Goal: Obtain resource: Obtain resource

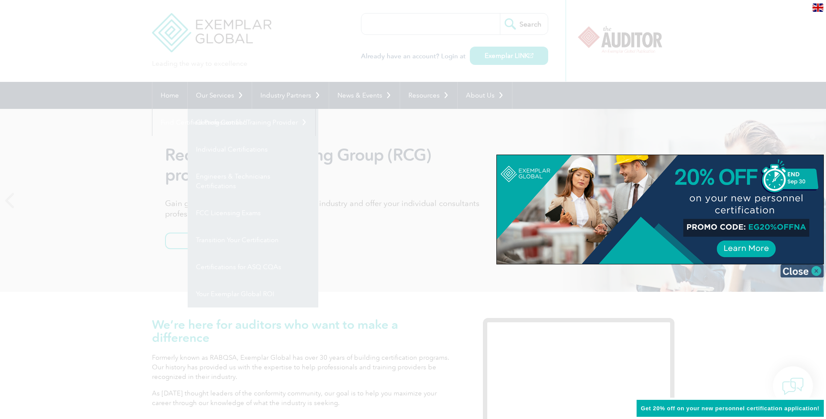
click at [807, 269] on img at bounding box center [802, 270] width 44 height 13
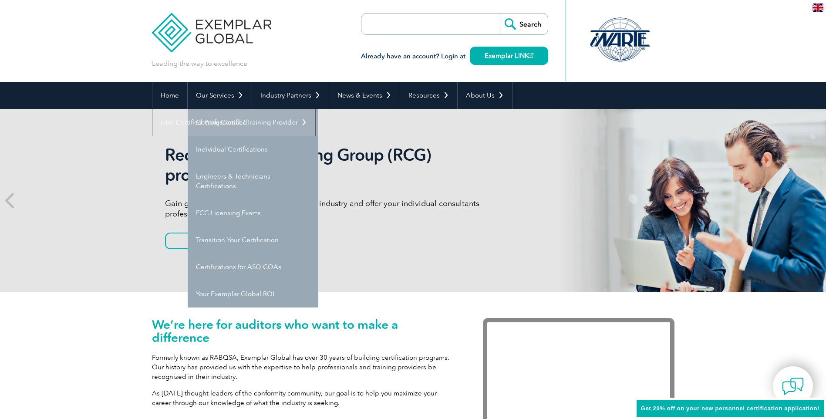
click at [221, 120] on link "Getting Certified" at bounding box center [253, 122] width 131 height 27
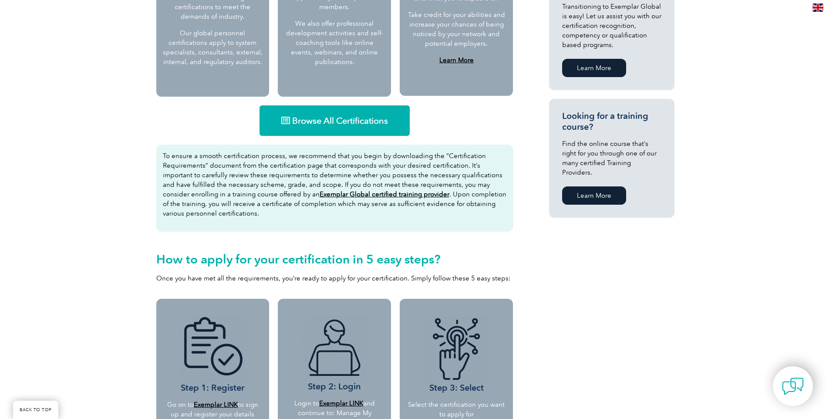
scroll to position [522, 0]
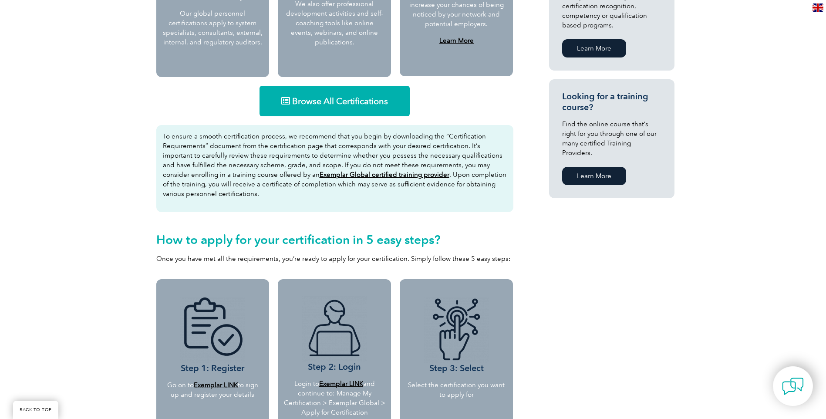
click at [336, 108] on link "Browse All Certifications" at bounding box center [334, 101] width 150 height 30
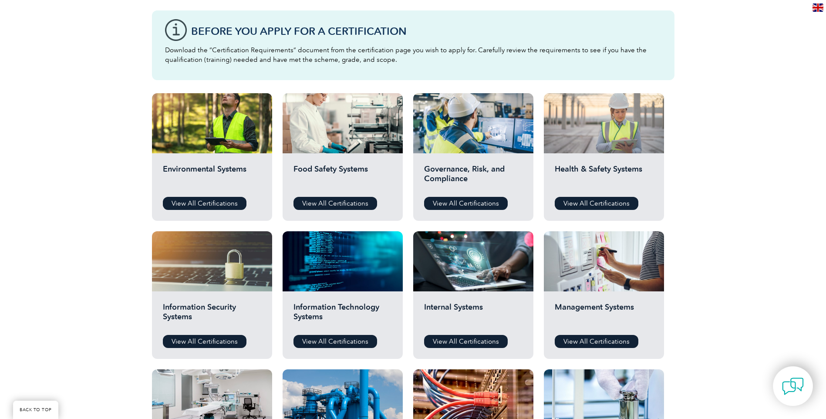
scroll to position [261, 0]
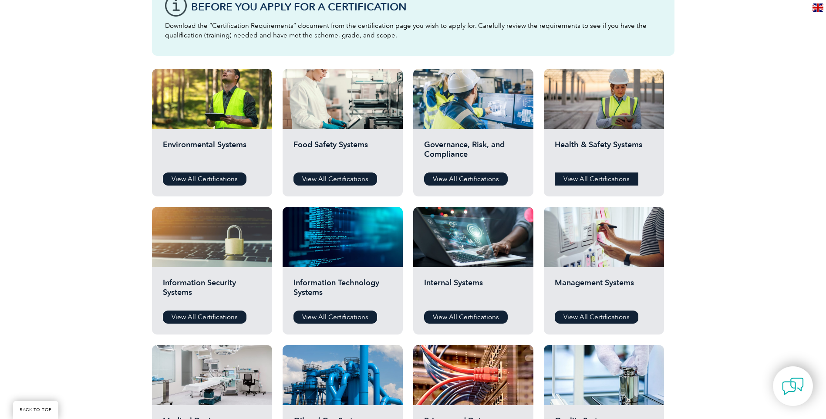
click at [596, 175] on link "View All Certifications" at bounding box center [597, 178] width 84 height 13
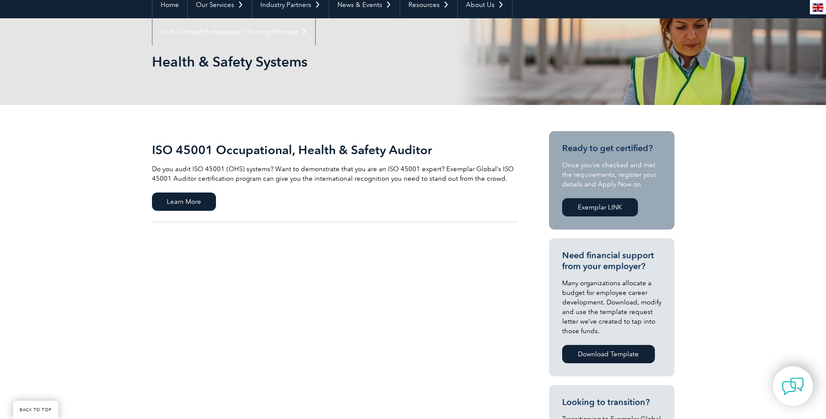
scroll to position [87, 0]
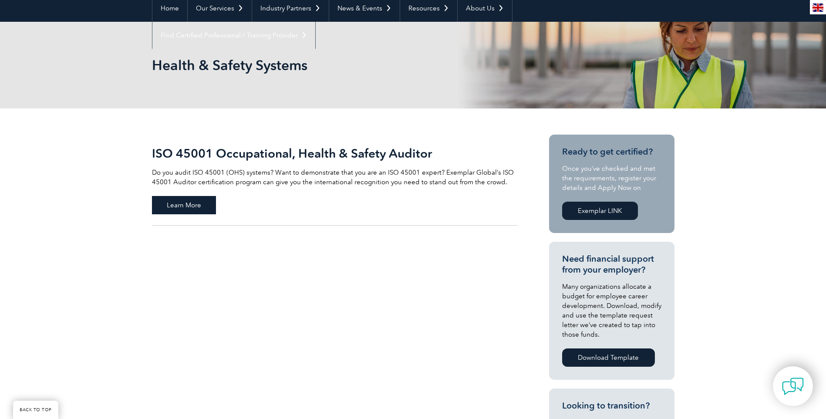
click at [191, 204] on span "Learn More" at bounding box center [184, 205] width 64 height 18
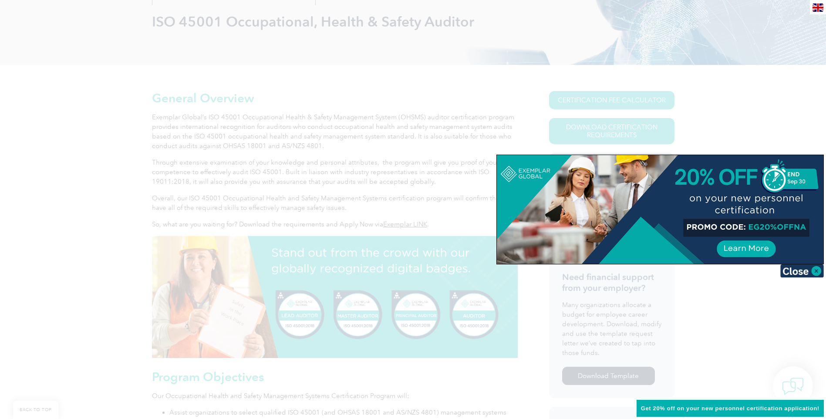
scroll to position [174, 0]
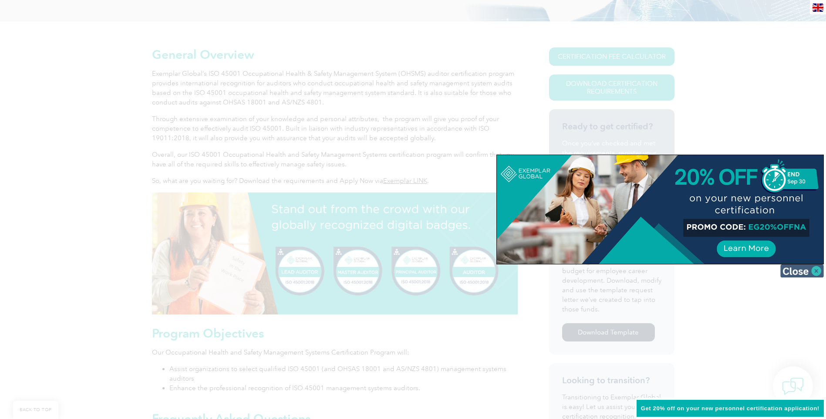
click at [793, 269] on img at bounding box center [802, 270] width 44 height 13
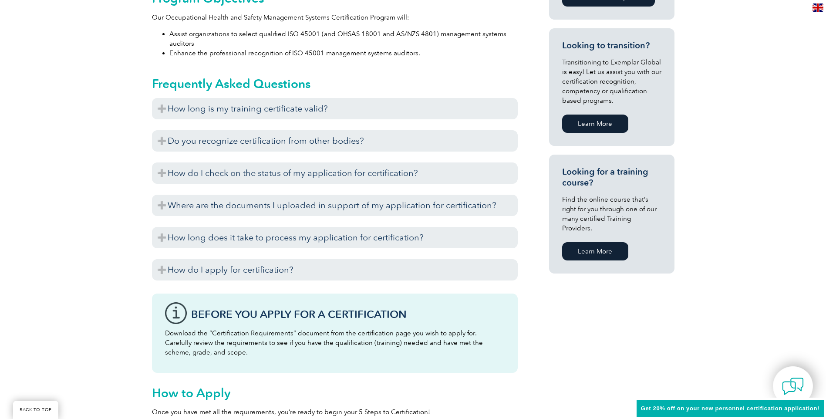
scroll to position [522, 0]
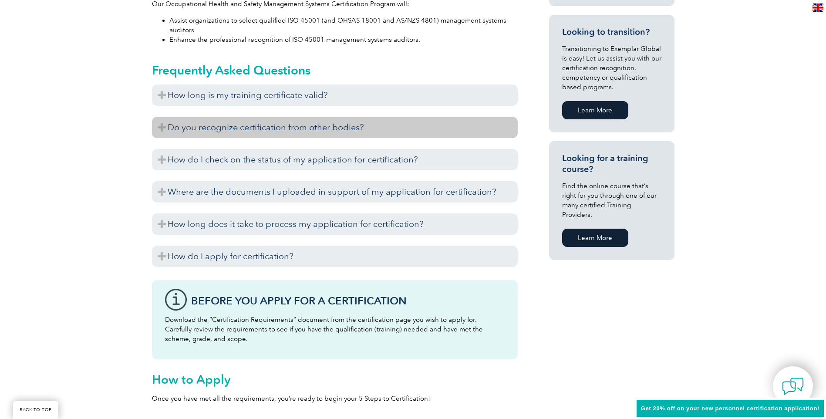
click at [399, 138] on h3 "Do you recognize certification from other bodies?" at bounding box center [335, 127] width 366 height 21
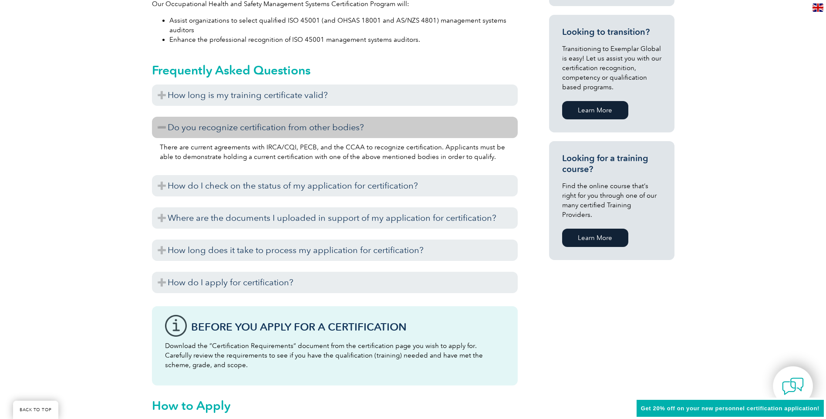
click at [406, 129] on h3 "Do you recognize certification from other bodies?" at bounding box center [335, 127] width 366 height 21
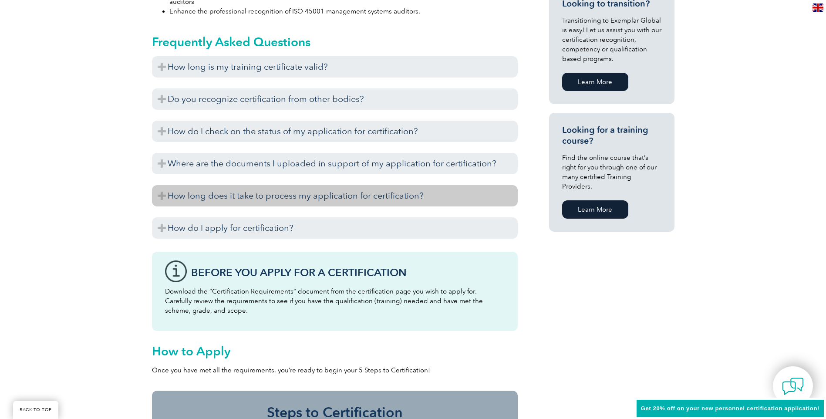
scroll to position [566, 0]
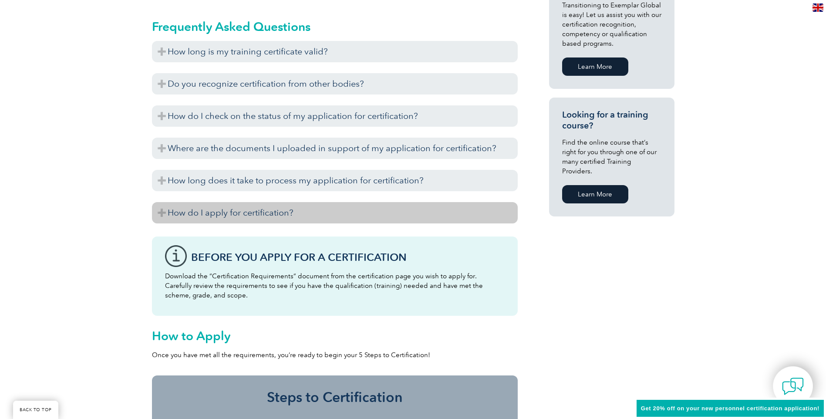
click at [445, 214] on h3 "How do I apply for certification?" at bounding box center [335, 212] width 366 height 21
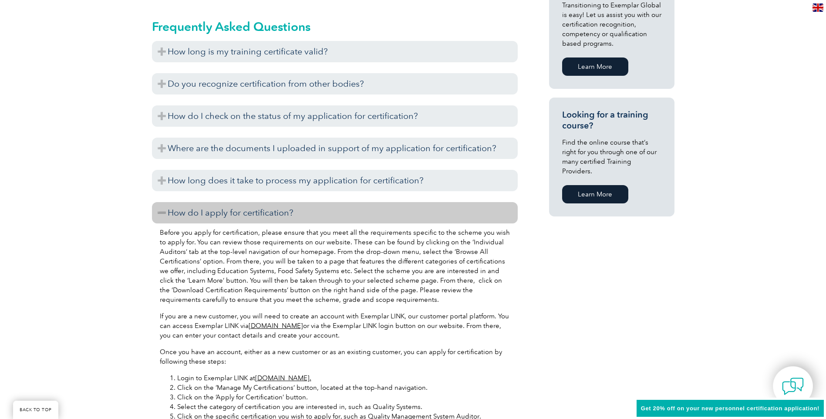
click at [445, 214] on h3 "How do I apply for certification?" at bounding box center [335, 212] width 366 height 21
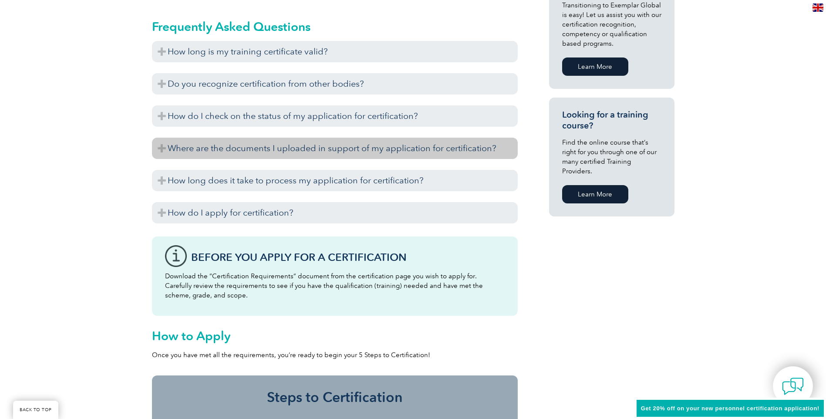
click at [414, 142] on h3 "Where are the documents I uploaded in support of my application for certificati…" at bounding box center [335, 148] width 366 height 21
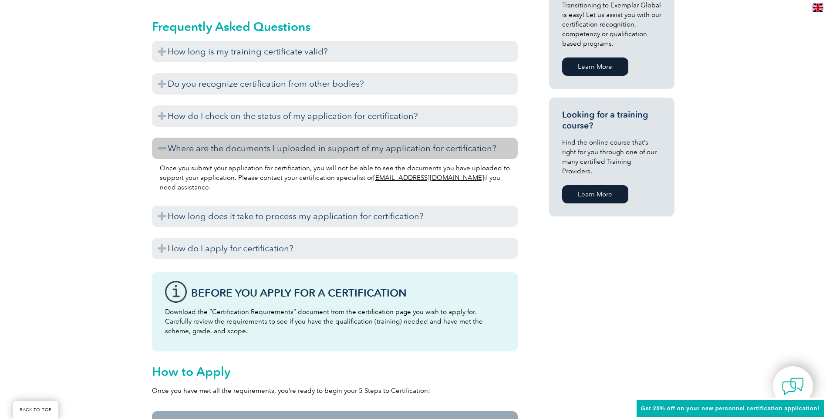
click at [414, 142] on h3 "Where are the documents I uploaded in support of my application for certificati…" at bounding box center [335, 148] width 366 height 21
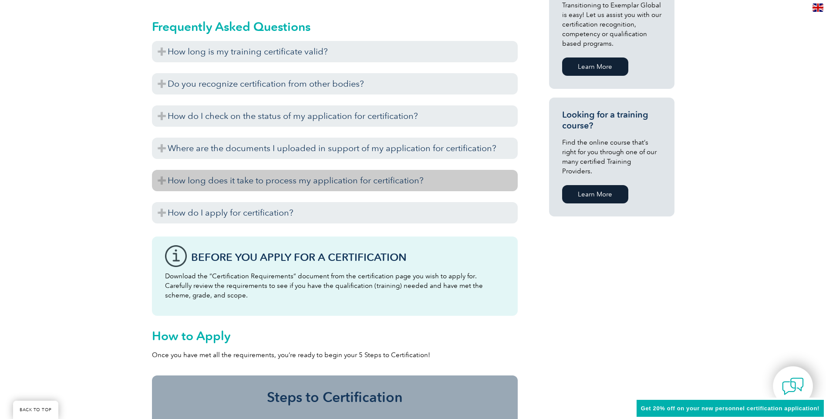
click at [400, 179] on h3 "How long does it take to process my application for certification?" at bounding box center [335, 180] width 366 height 21
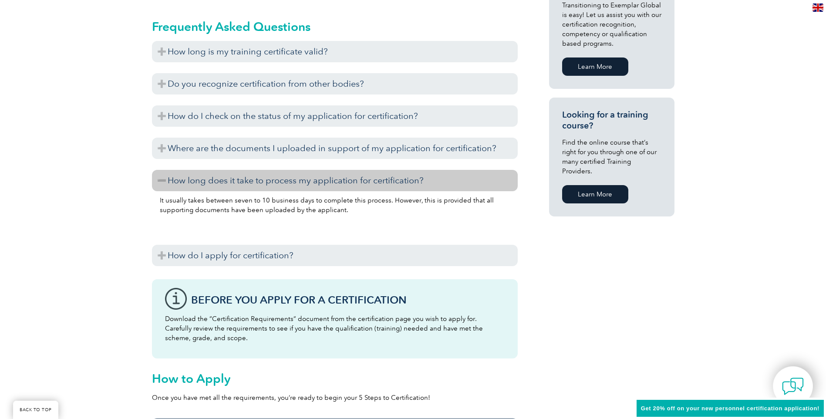
click at [400, 179] on h3 "How long does it take to process my application for certification?" at bounding box center [335, 180] width 366 height 21
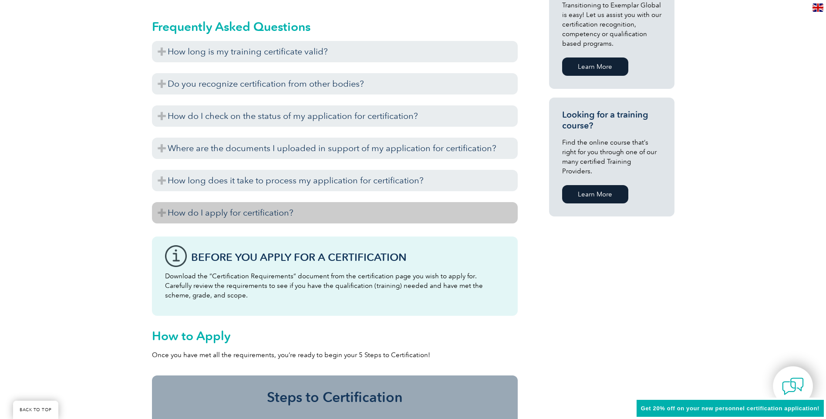
click at [393, 210] on h3 "How do I apply for certification?" at bounding box center [335, 212] width 366 height 21
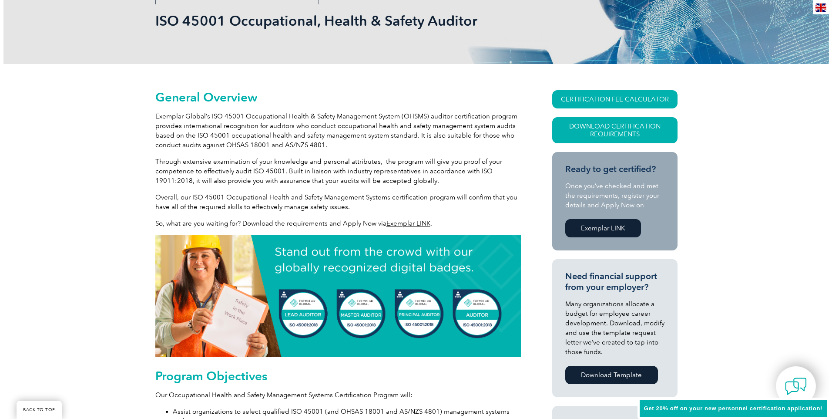
scroll to position [131, 0]
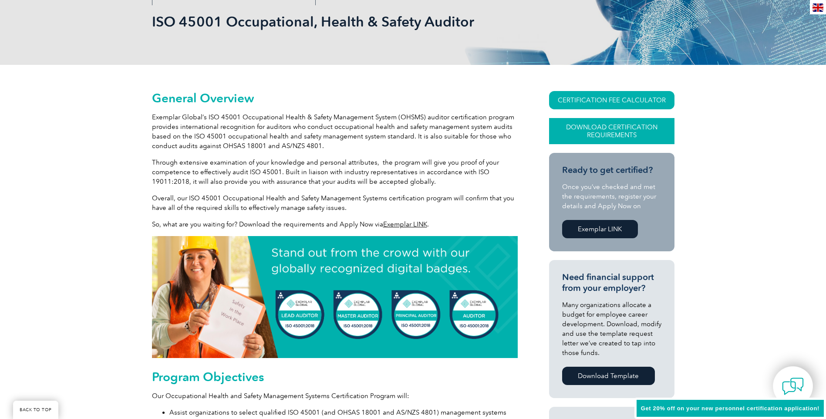
click at [637, 127] on link "Download Certification Requirements" at bounding box center [611, 131] width 125 height 26
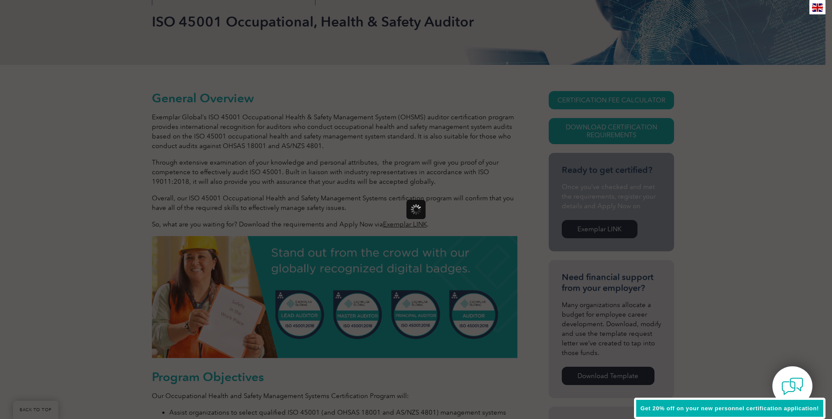
scroll to position [0, 0]
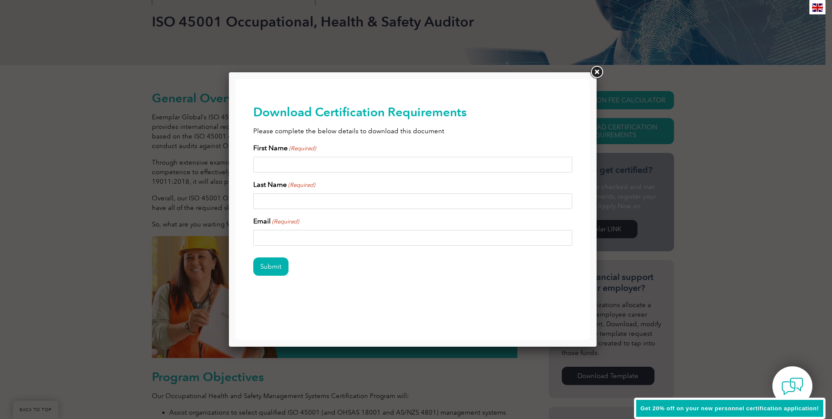
click at [602, 71] on link at bounding box center [597, 72] width 16 height 16
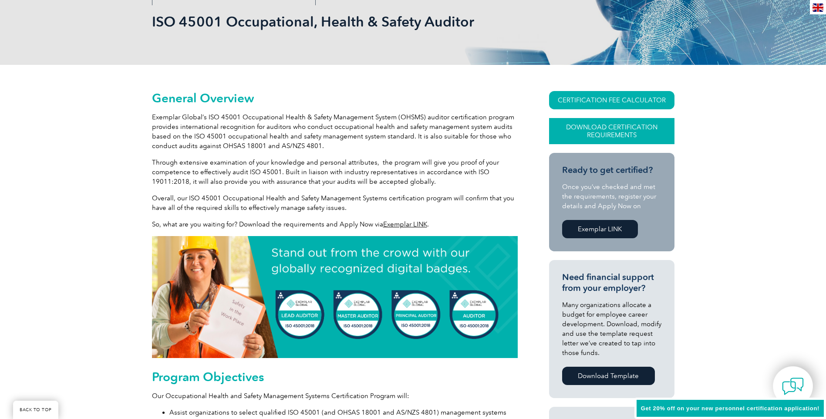
click at [613, 129] on link "Download Certification Requirements" at bounding box center [611, 131] width 125 height 26
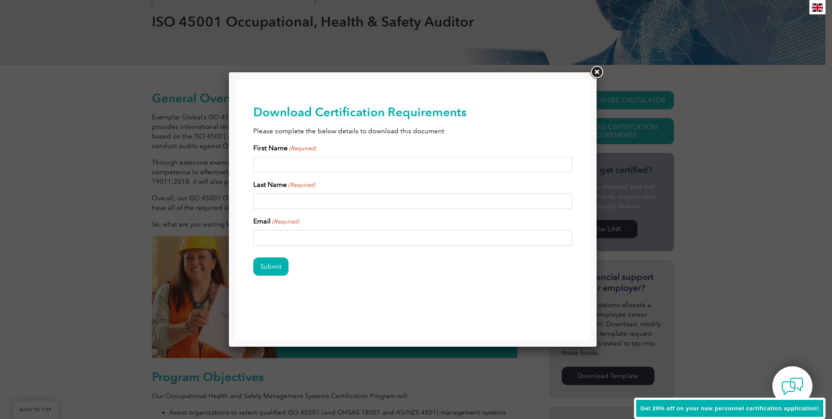
click at [300, 163] on input "First Name (Required)" at bounding box center [413, 165] width 320 height 16
type input "[PERSON_NAME]"
type input "[PERSON_NAME][EMAIL_ADDRESS][PERSON_NAME][DOMAIN_NAME]"
click at [273, 266] on input "Submit" at bounding box center [270, 266] width 35 height 18
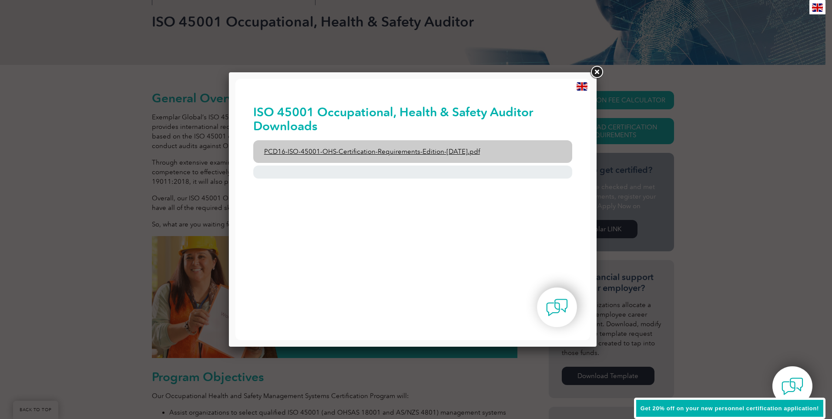
click at [434, 151] on link "PCD16-ISO-45001-OHS-Certification-Requirements-Edition-[DATE].pdf" at bounding box center [413, 151] width 320 height 23
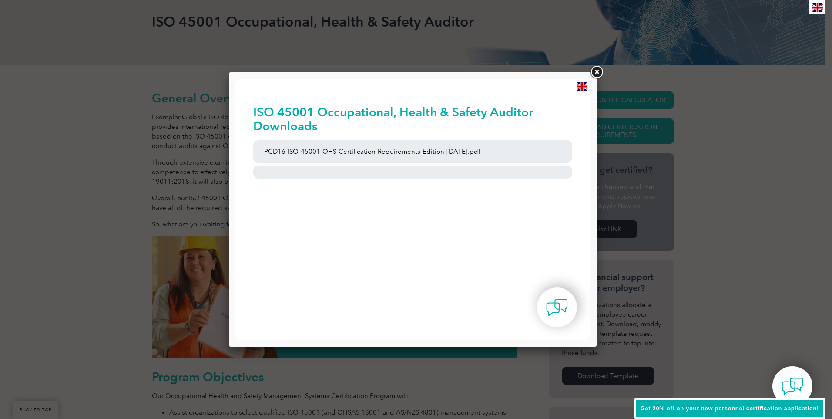
click at [596, 70] on link at bounding box center [597, 72] width 16 height 16
